Goal: Information Seeking & Learning: Understand process/instructions

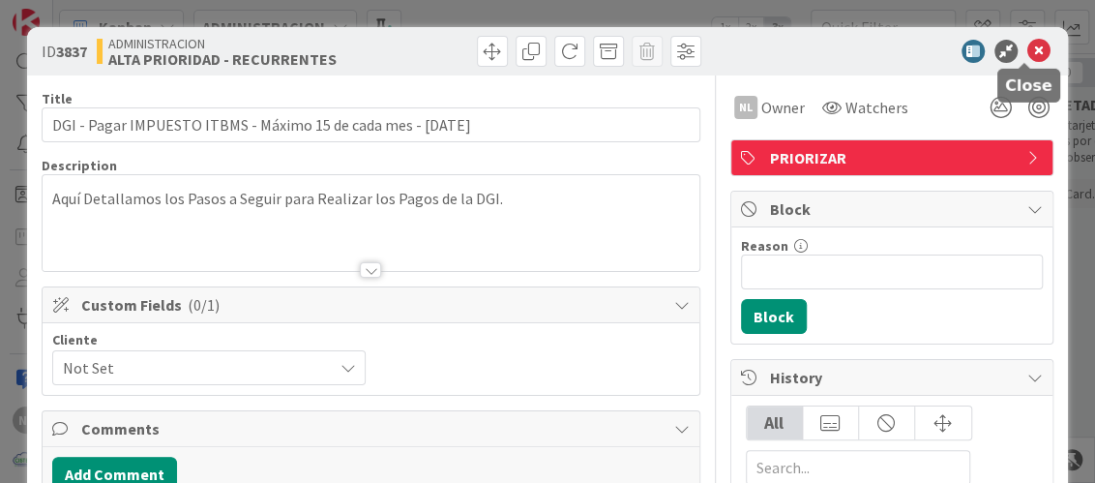
click at [1027, 52] on icon at bounding box center [1038, 51] width 23 height 23
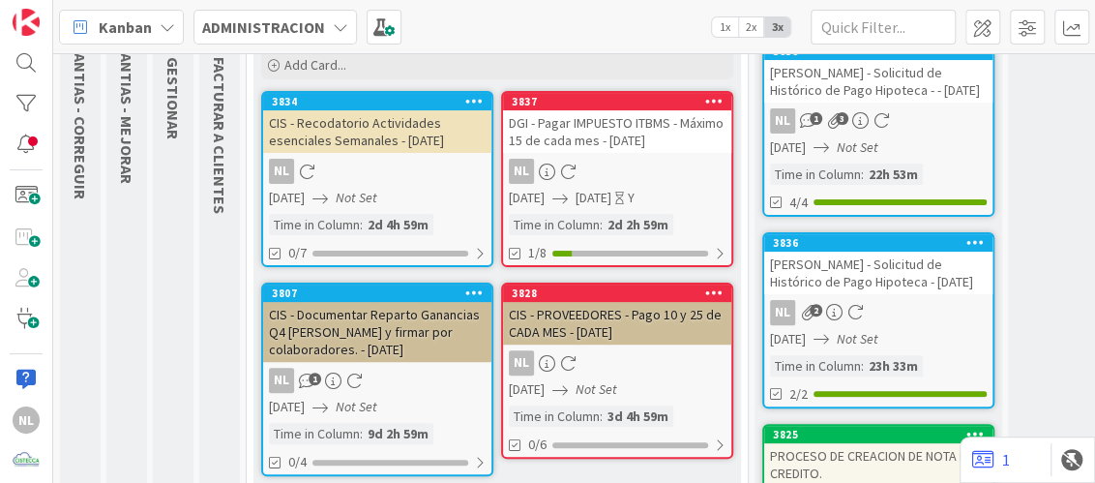
scroll to position [192, 0]
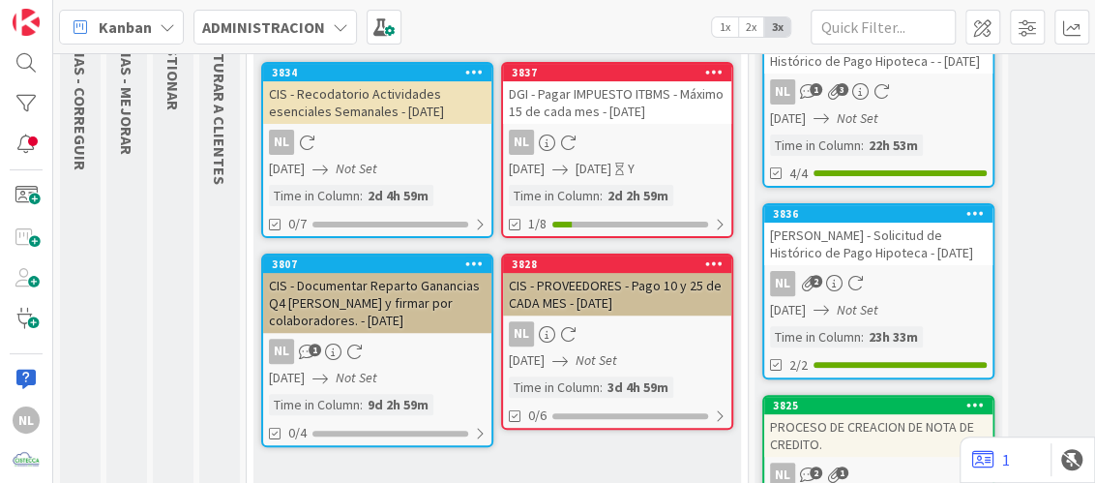
click at [623, 307] on div "CIS - PROVEEDORES - Pago 10 y 25 de CADA MES - [DATE]" at bounding box center [617, 294] width 228 height 43
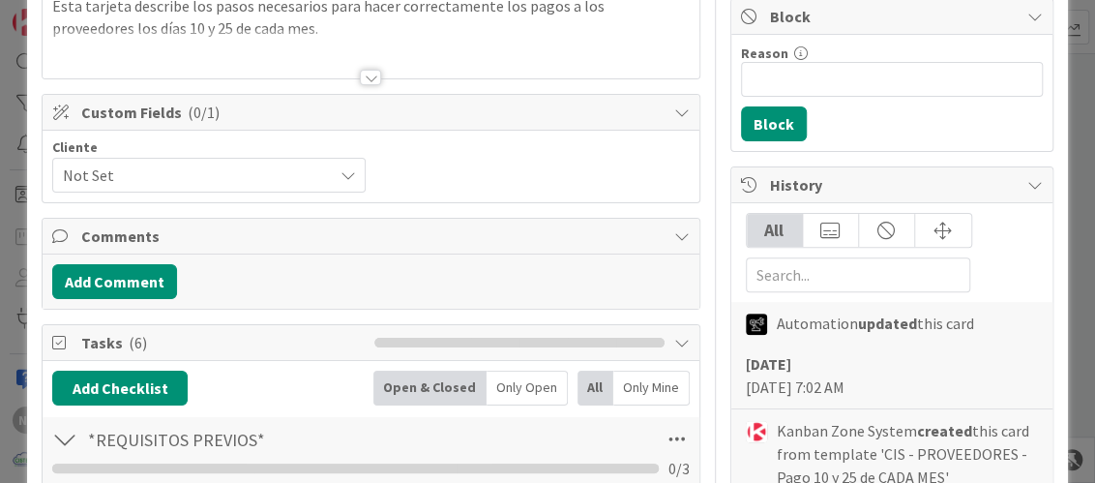
scroll to position [386, 0]
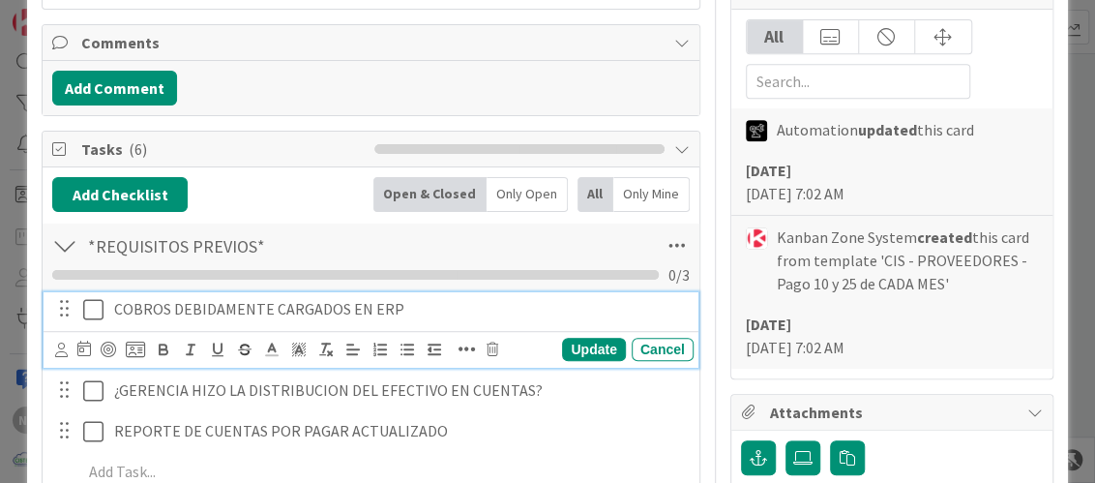
click at [92, 309] on icon at bounding box center [93, 309] width 20 height 23
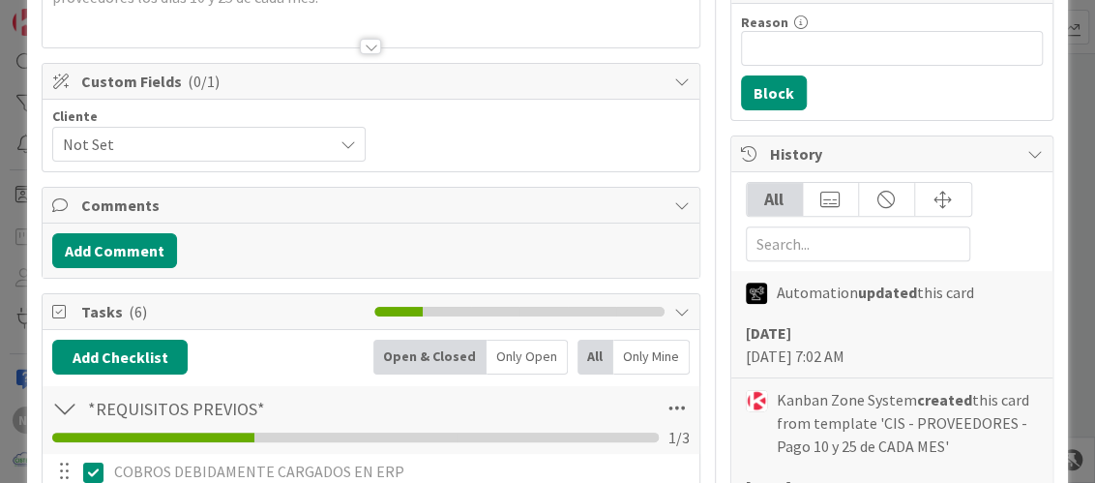
scroll to position [0, 0]
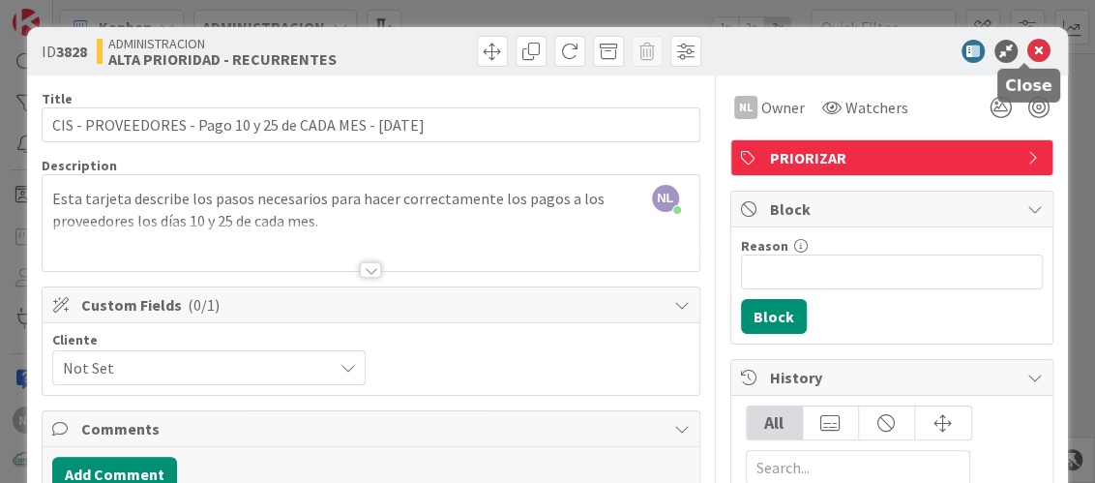
click at [1028, 51] on icon at bounding box center [1038, 51] width 23 height 23
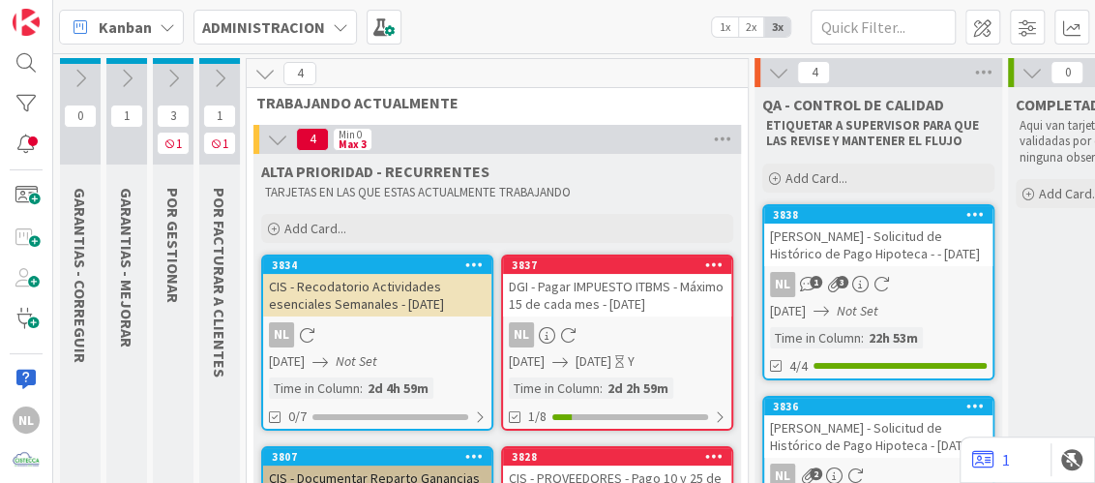
click at [219, 78] on icon at bounding box center [219, 78] width 21 height 21
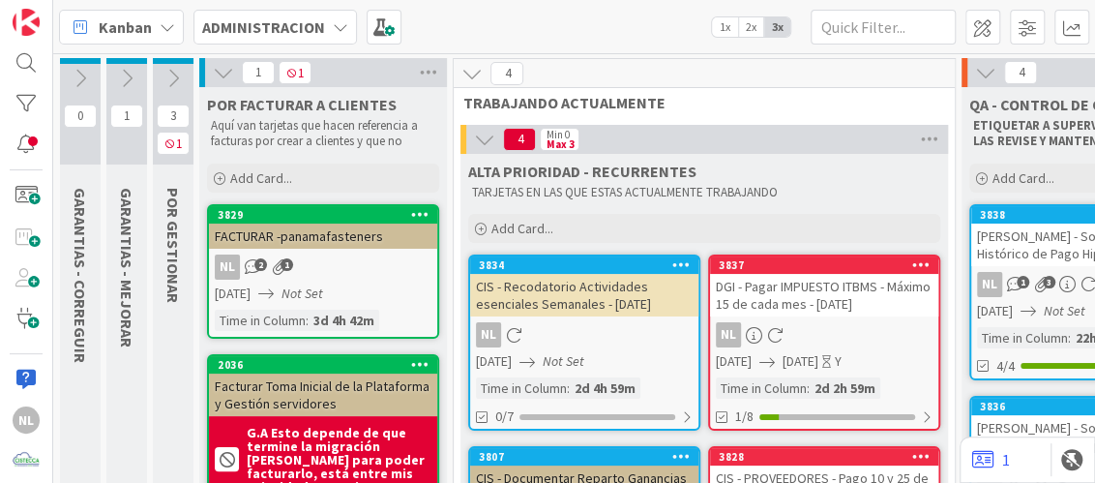
click at [176, 78] on icon at bounding box center [172, 78] width 21 height 21
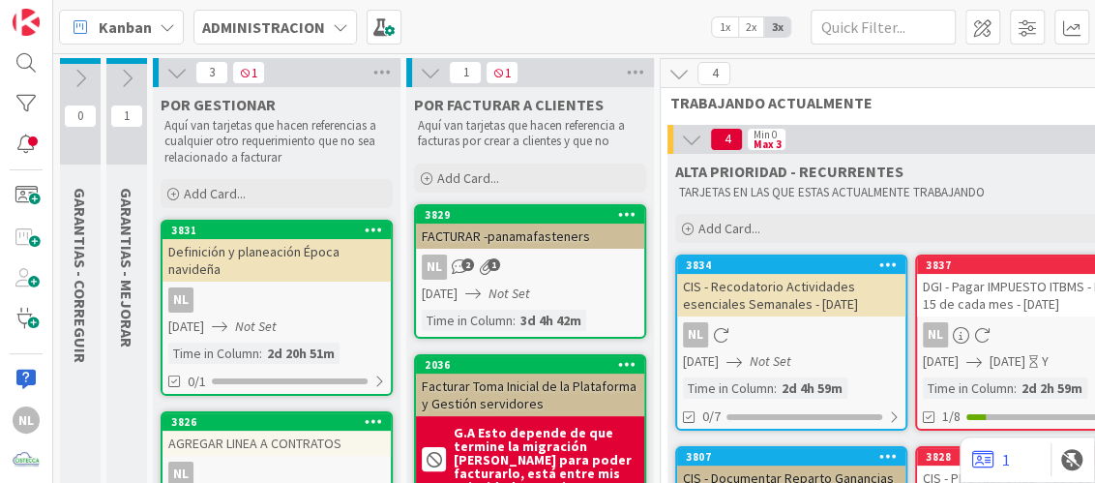
click at [116, 80] on icon at bounding box center [126, 78] width 21 height 21
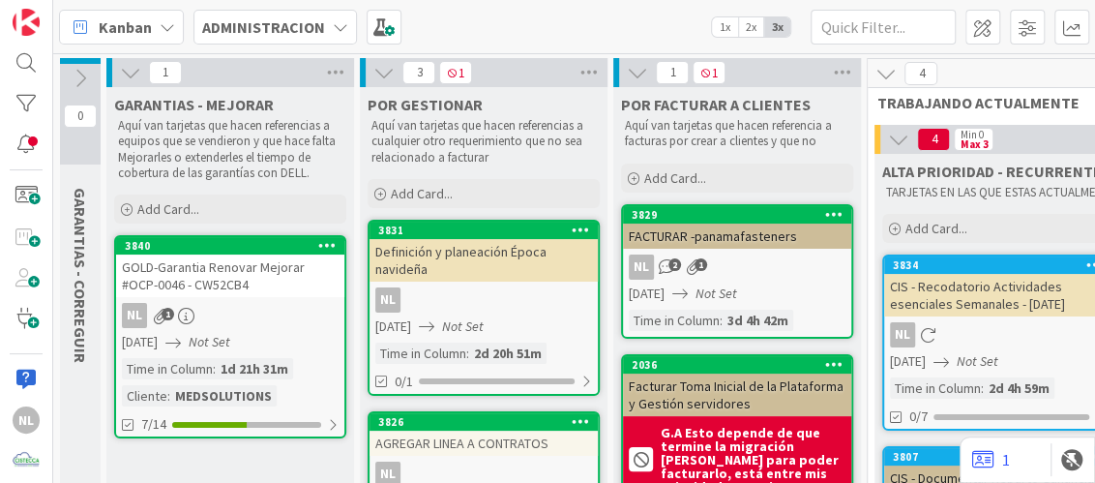
click at [122, 73] on icon at bounding box center [130, 72] width 21 height 21
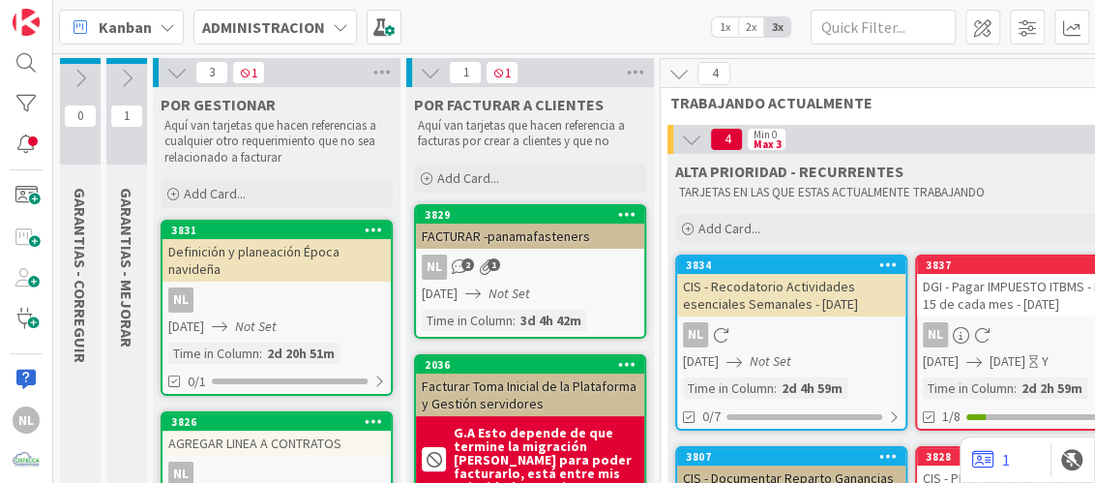
click at [122, 73] on icon at bounding box center [126, 78] width 21 height 21
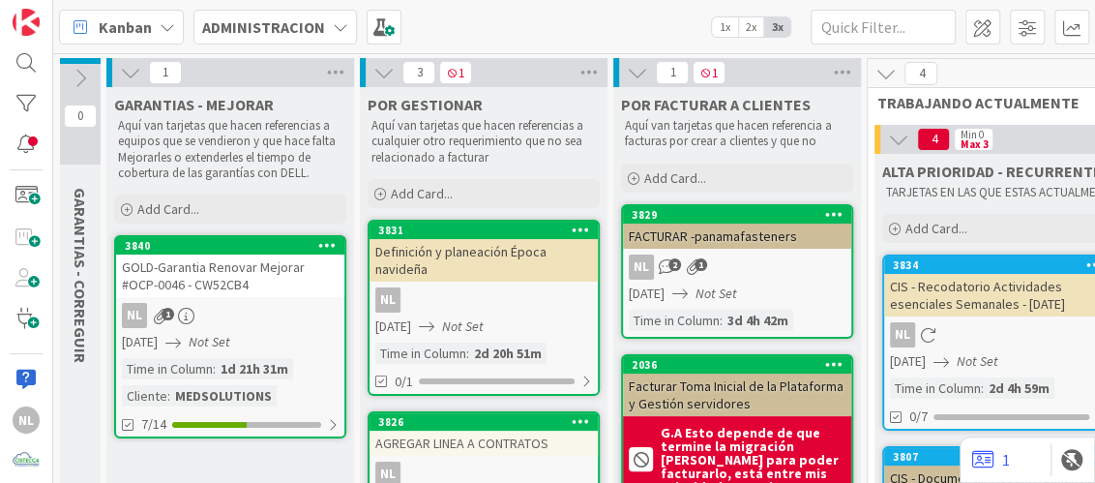
click at [230, 348] on icon "Not Set" at bounding box center [210, 341] width 42 height 17
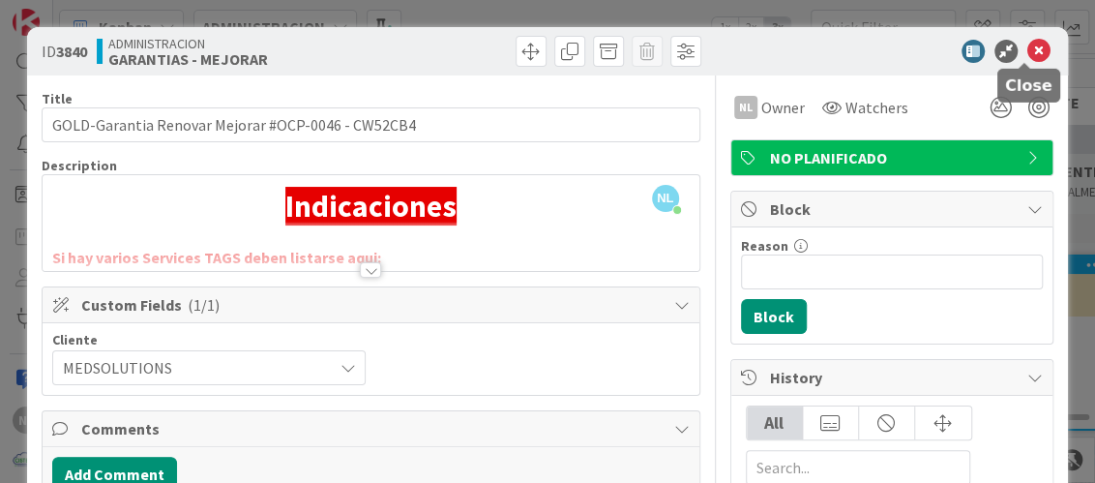
click at [1027, 59] on icon at bounding box center [1038, 51] width 23 height 23
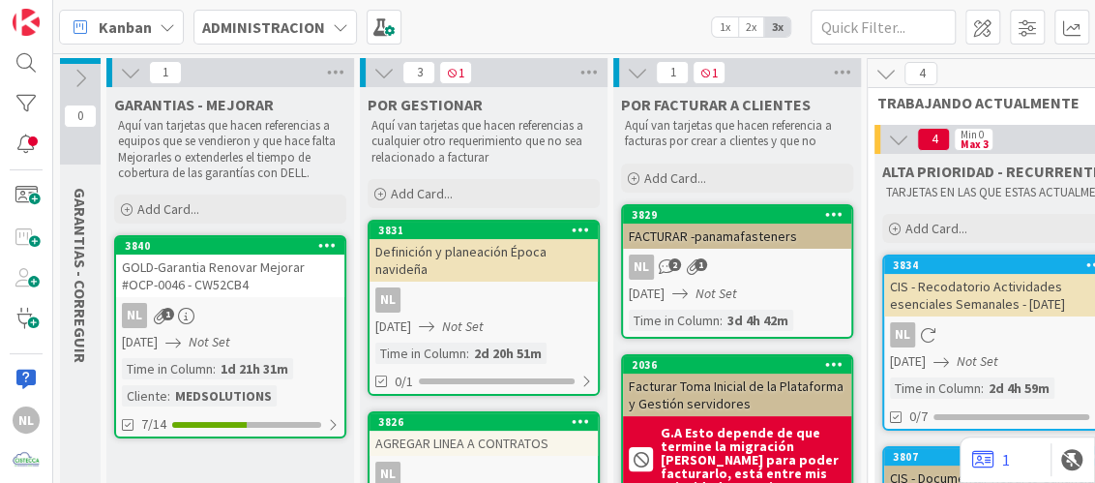
click at [135, 69] on icon at bounding box center [130, 72] width 21 height 21
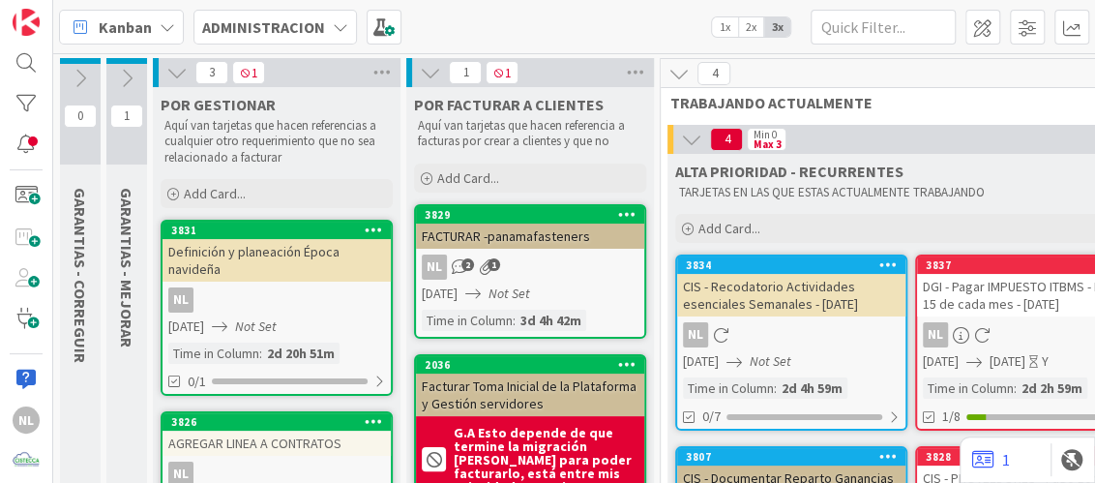
click at [130, 73] on icon at bounding box center [126, 78] width 21 height 21
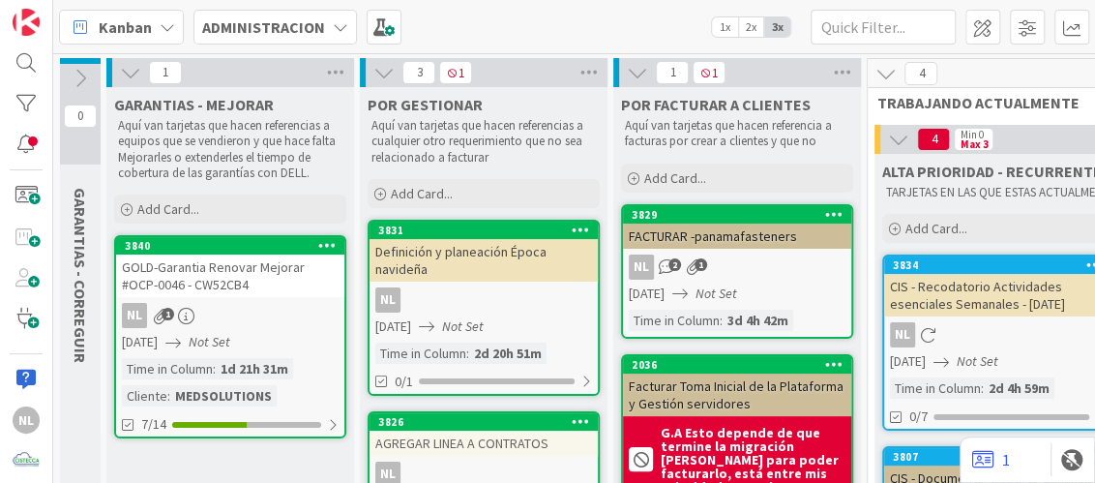
click at [130, 73] on icon at bounding box center [130, 72] width 21 height 21
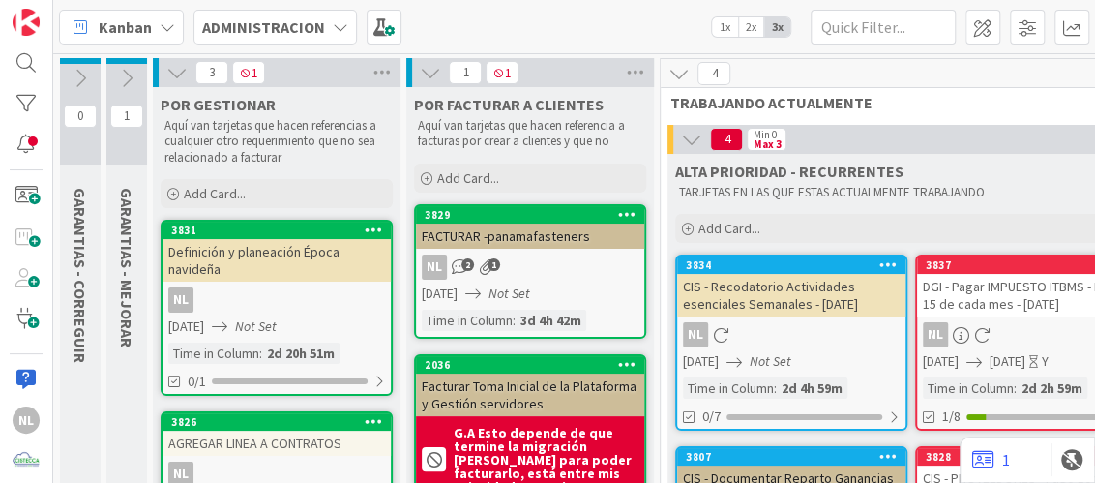
click at [168, 69] on icon at bounding box center [176, 72] width 21 height 21
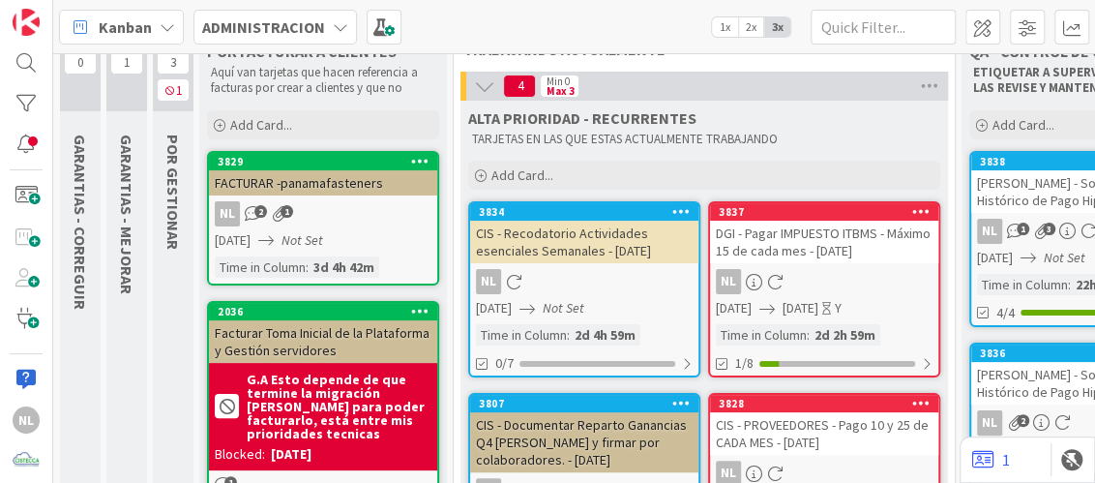
scroll to position [96, 0]
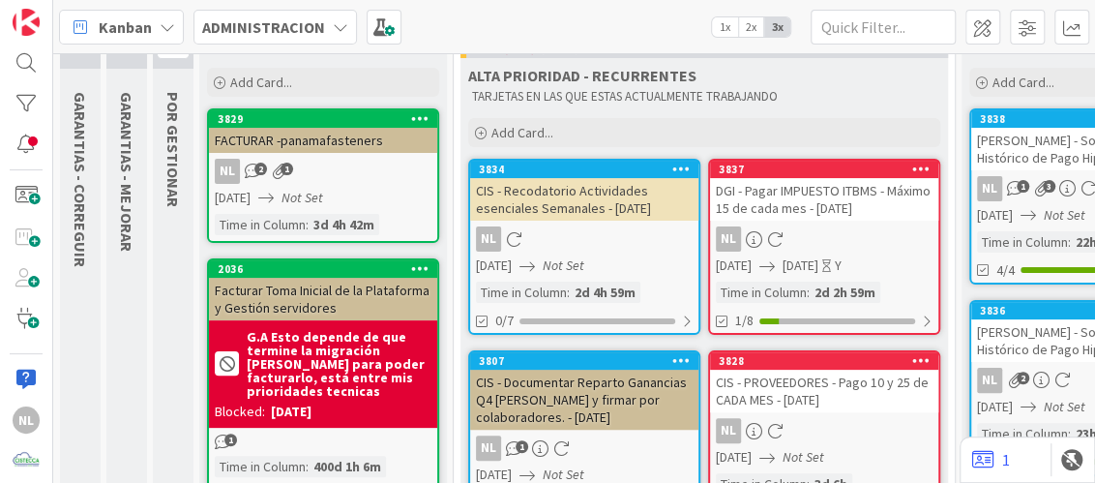
click at [854, 245] on div "NL" at bounding box center [824, 238] width 228 height 25
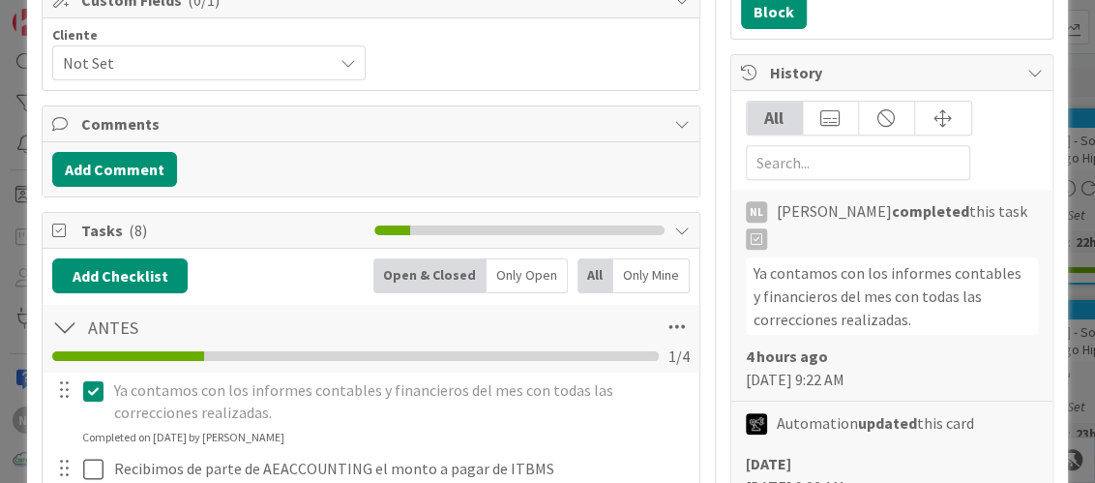
scroll to position [483, 0]
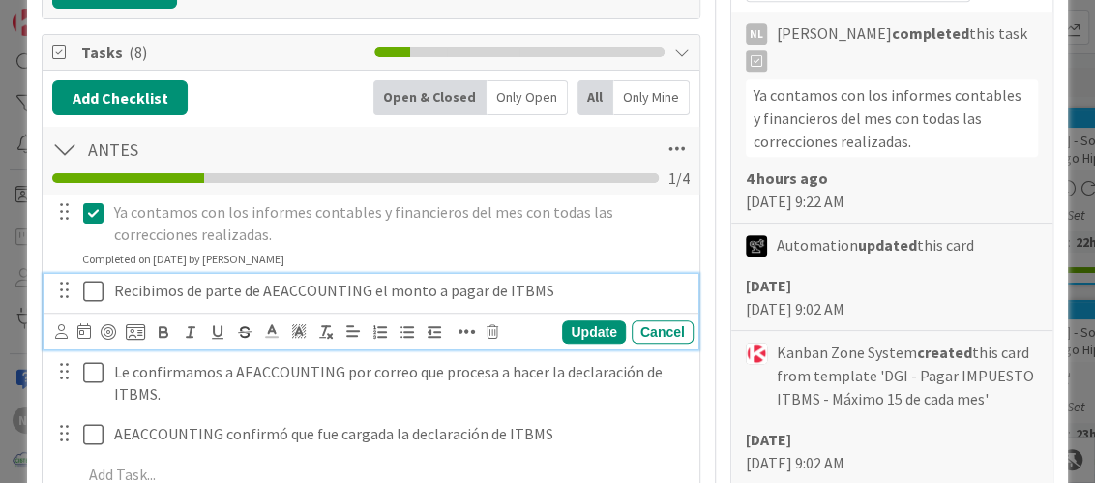
click at [91, 286] on icon at bounding box center [93, 290] width 20 height 23
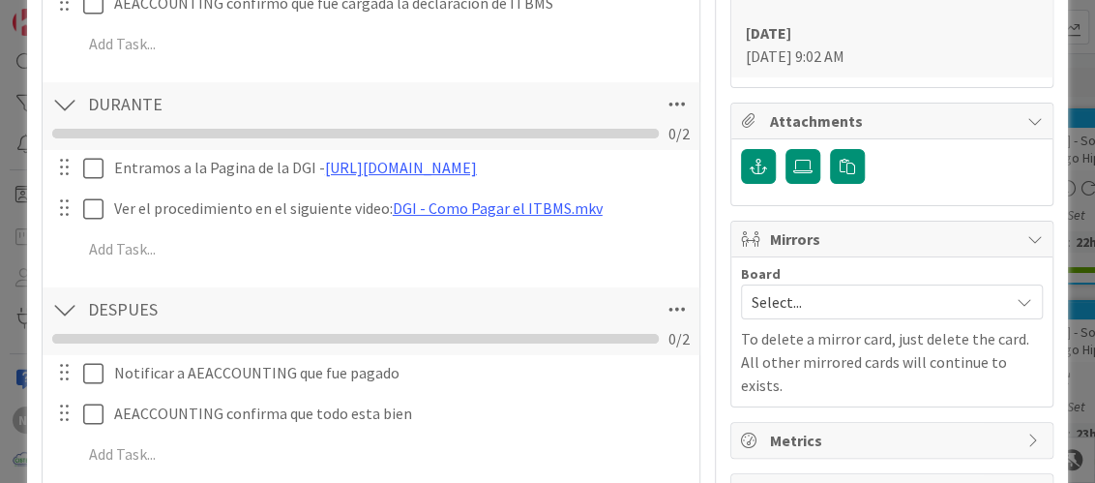
scroll to position [869, 0]
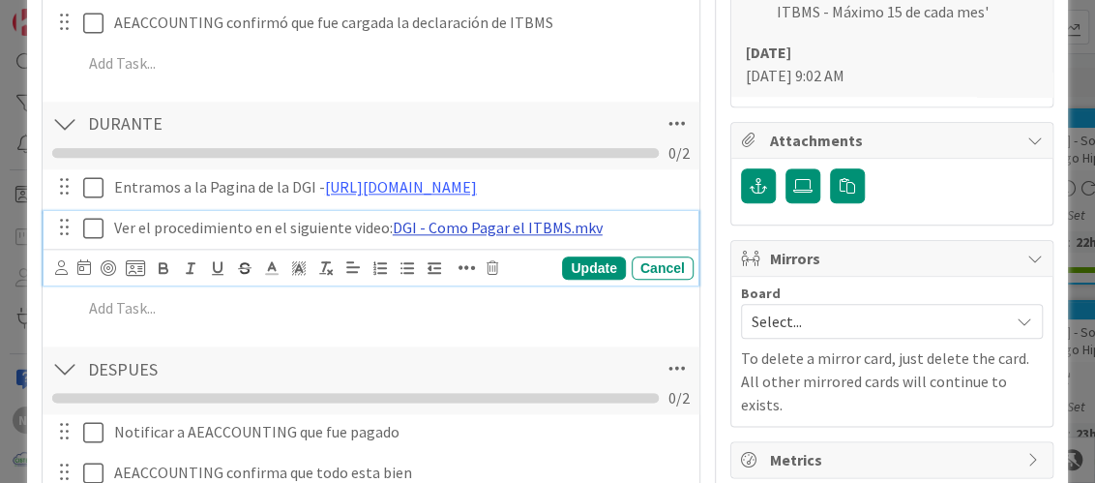
click at [475, 226] on link "DGI - Como Pagar el ITBMS.mkv" at bounding box center [498, 227] width 210 height 19
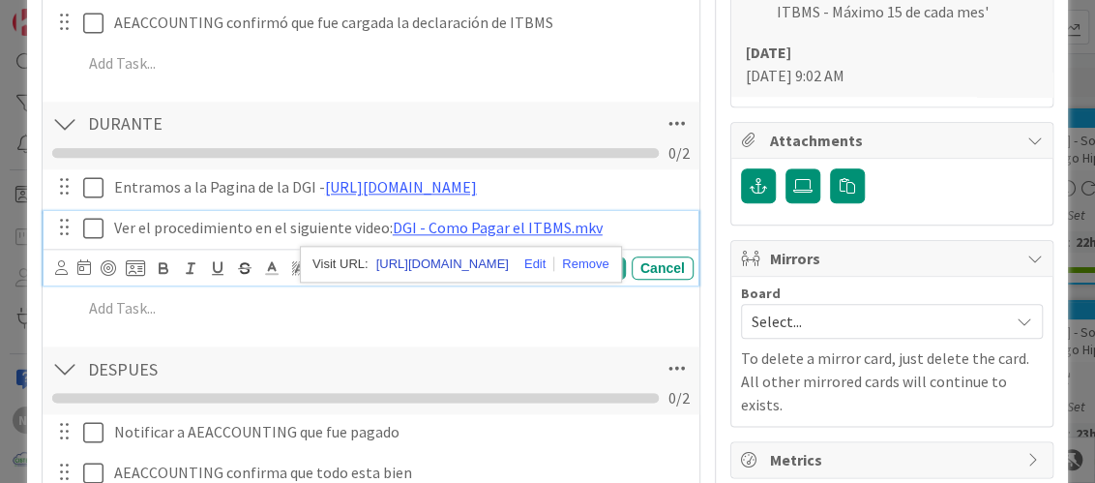
click at [454, 260] on link "[URL][DOMAIN_NAME]" at bounding box center [442, 263] width 132 height 25
click at [440, 337] on div "Add Checklist Open & Closed Only Open All Only Mine ANTES Checklist Name 5 / 64…" at bounding box center [370, 116] width 636 height 846
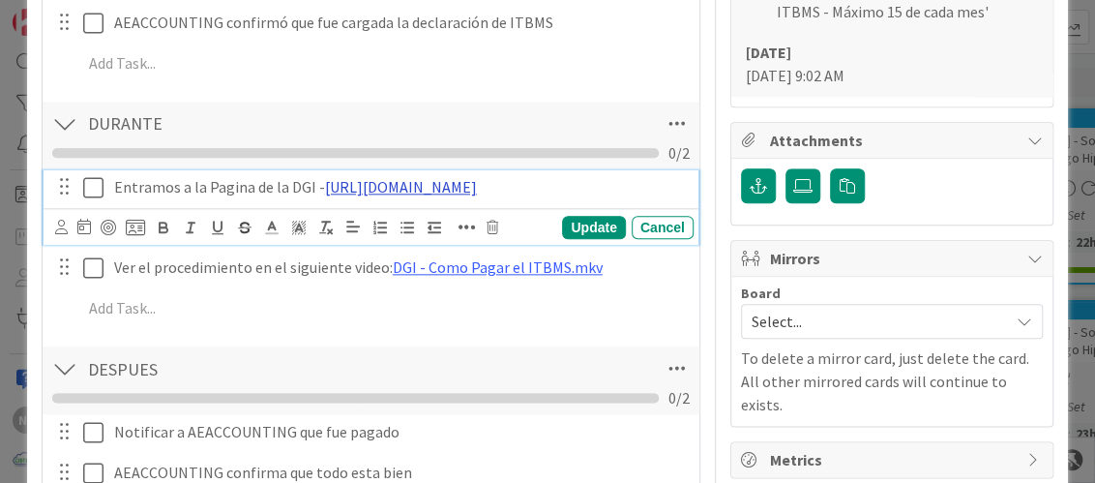
click at [428, 182] on link "[URL][DOMAIN_NAME]" at bounding box center [401, 186] width 152 height 19
click at [427, 221] on link "[URL][DOMAIN_NAME]" at bounding box center [422, 223] width 132 height 25
click at [437, 346] on div "DESPUES Checklist Name 7 / 64 DESPUES 0 / 2" at bounding box center [371, 380] width 656 height 68
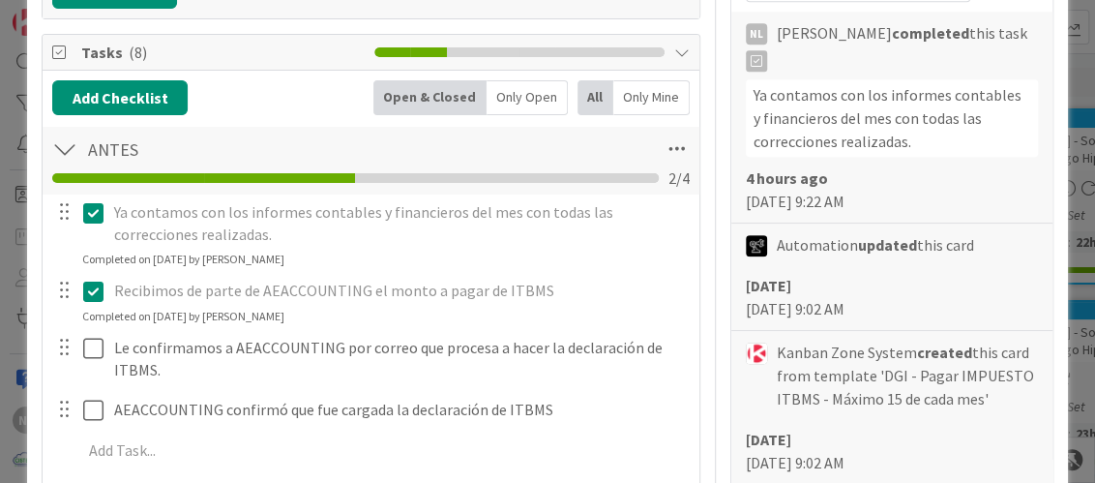
scroll to position [677, 0]
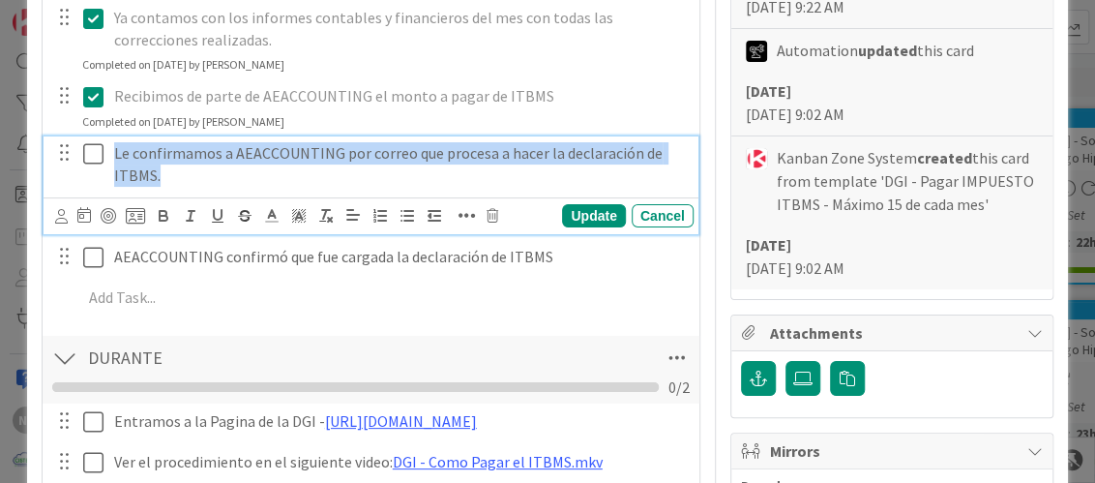
drag, startPoint x: 106, startPoint y: 153, endPoint x: 180, endPoint y: 170, distance: 75.5
click at [180, 170] on div "Le confirmamos a AEACCOUNTING por correo que procesa a hacer la declaración de …" at bounding box center [399, 163] width 587 height 55
copy p "Le confirmamos a AEACCOUNTING por correo que procesa a hacer la declaración de …"
click at [272, 164] on p "Le confirmamos a AEACCOUNTING por correo que procesa a hacer la declaración de …" at bounding box center [400, 164] width 572 height 44
drag, startPoint x: 125, startPoint y: 151, endPoint x: 186, endPoint y: 165, distance: 62.6
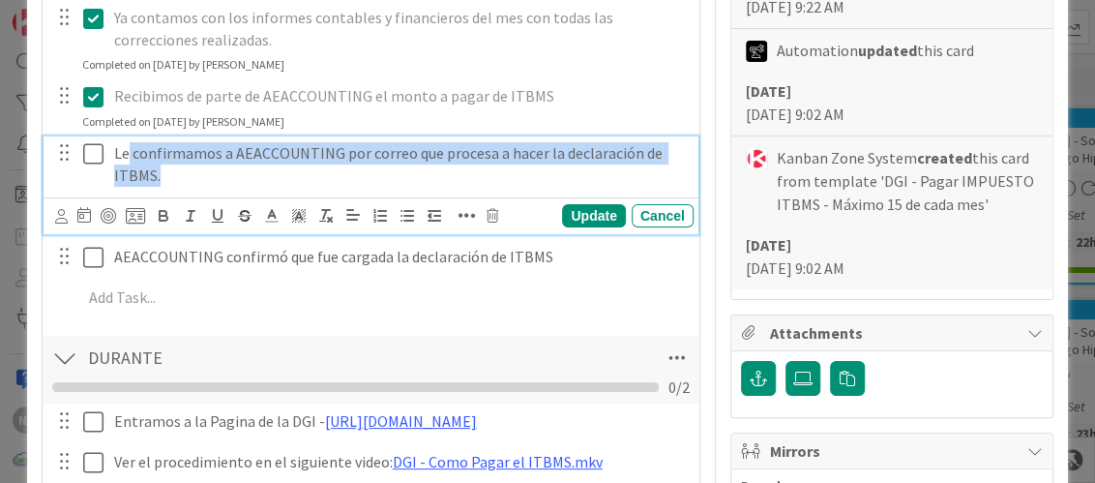
click at [186, 165] on p "Le confirmamos a AEACCOUNTING por correo que procesa a hacer la declaración de …" at bounding box center [400, 164] width 572 height 44
copy p "confirmamos a AEACCOUNTING por correo que procesa a hacer la declaración de ITB…"
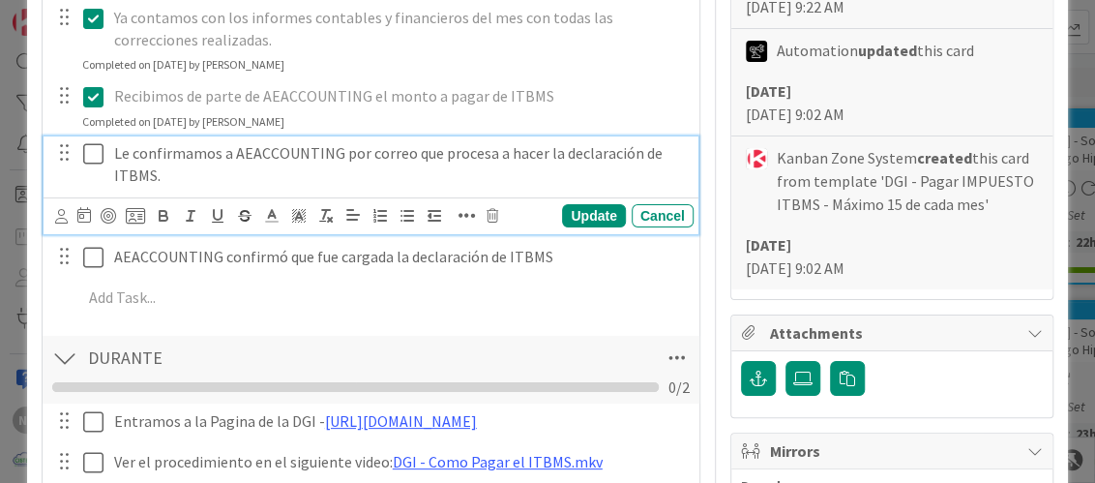
click at [540, 327] on div "Add Checklist Open & Closed Only Open All Only Mine ANTES Checklist Name 5 / 64…" at bounding box center [370, 310] width 636 height 848
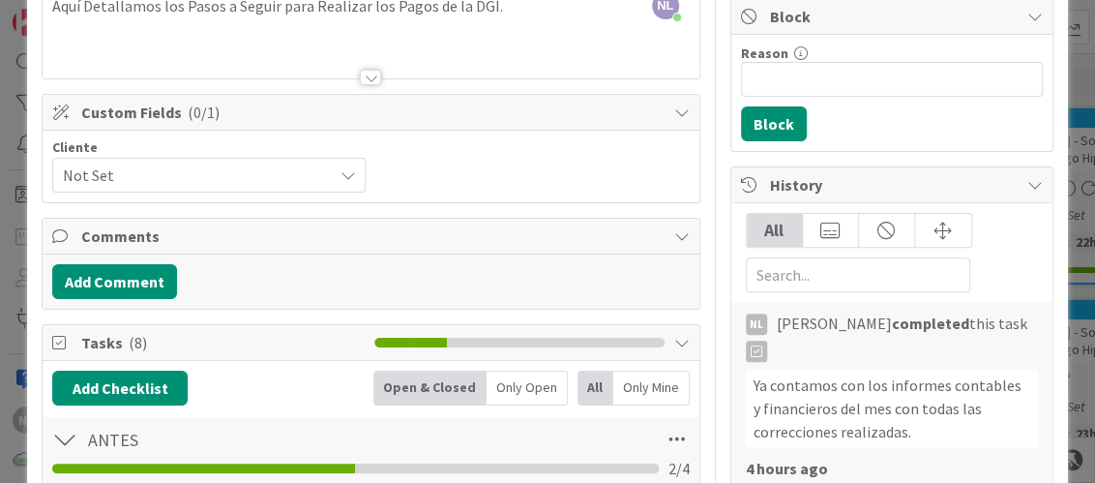
scroll to position [0, 0]
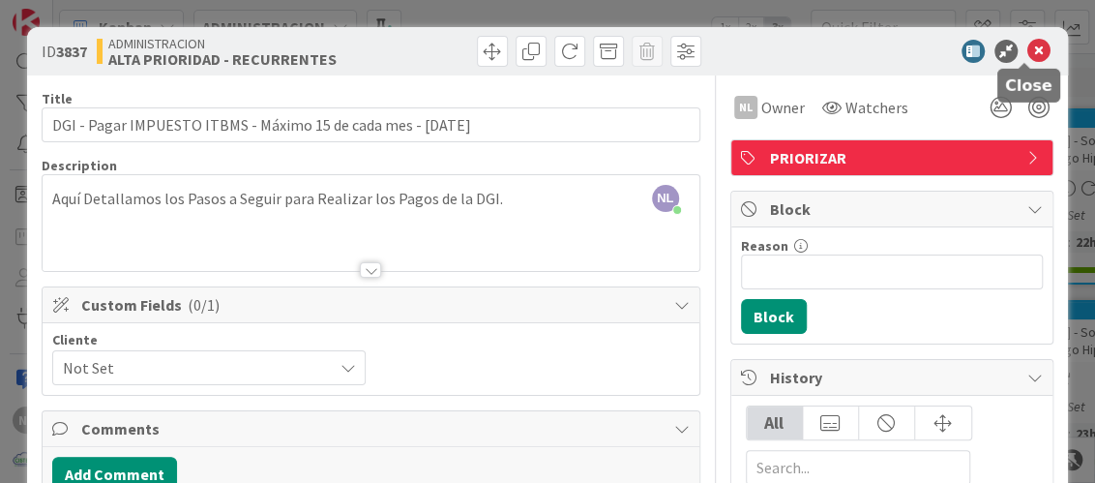
click at [1029, 51] on icon at bounding box center [1038, 51] width 23 height 23
